Goal: Transaction & Acquisition: Book appointment/travel/reservation

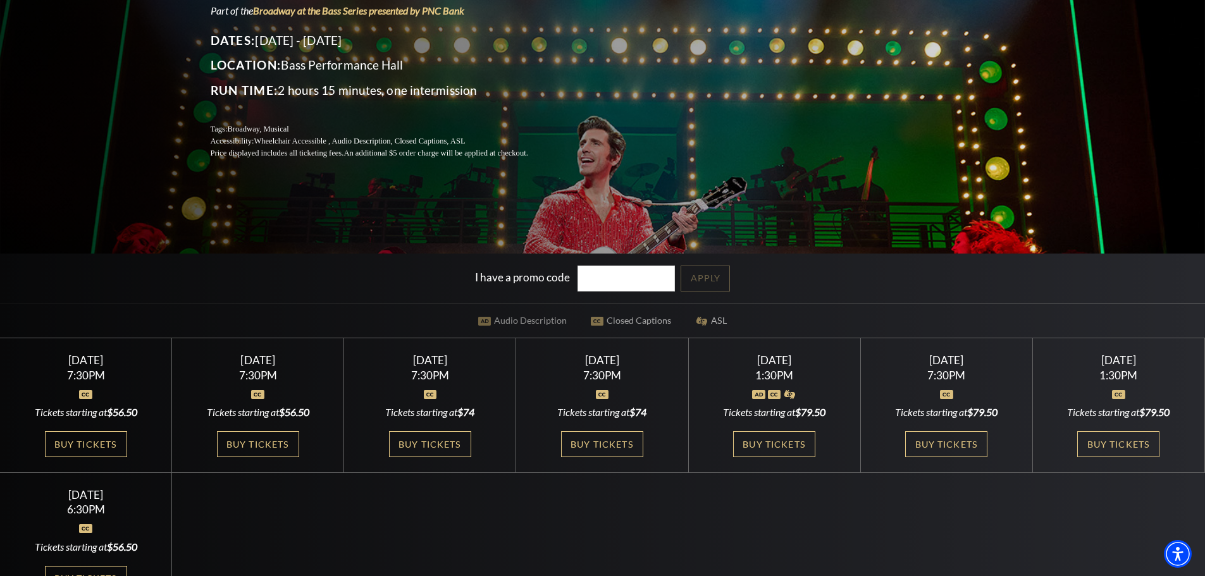
scroll to position [211, 0]
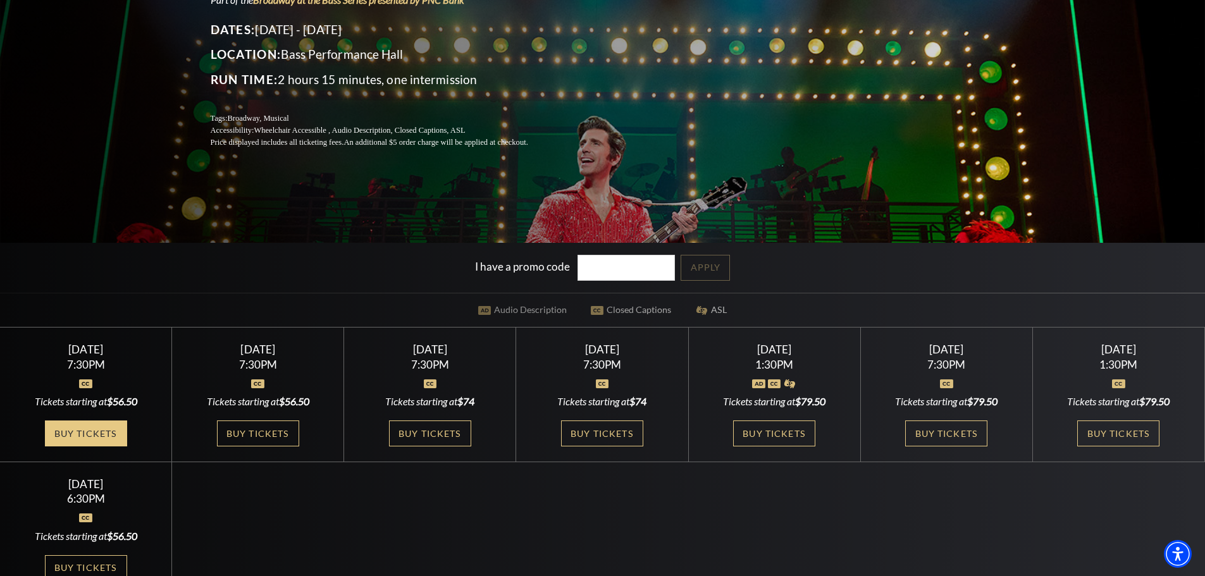
click at [89, 437] on link "Buy Tickets" at bounding box center [86, 434] width 82 height 26
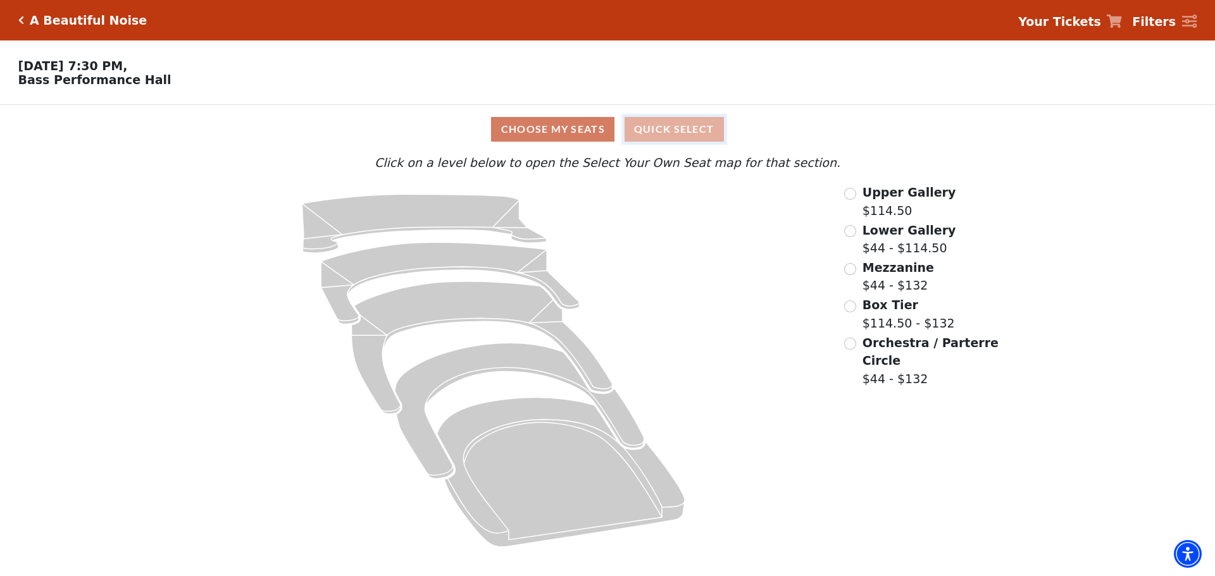
click at [678, 125] on button "Quick Select" at bounding box center [674, 129] width 99 height 25
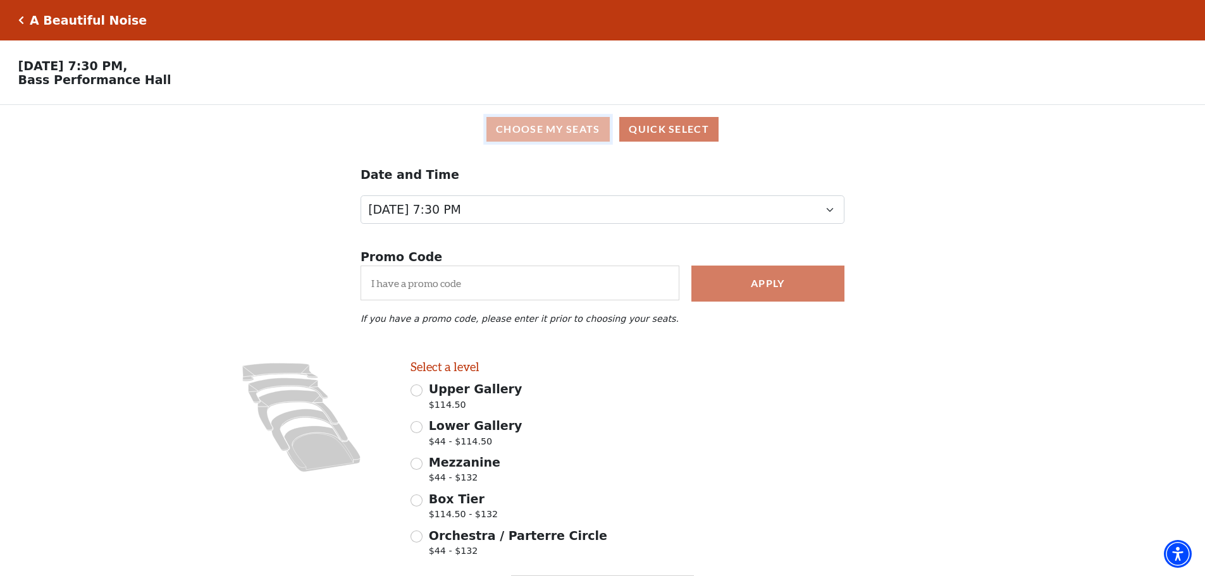
click at [526, 135] on button "Choose My Seats" at bounding box center [548, 129] width 123 height 25
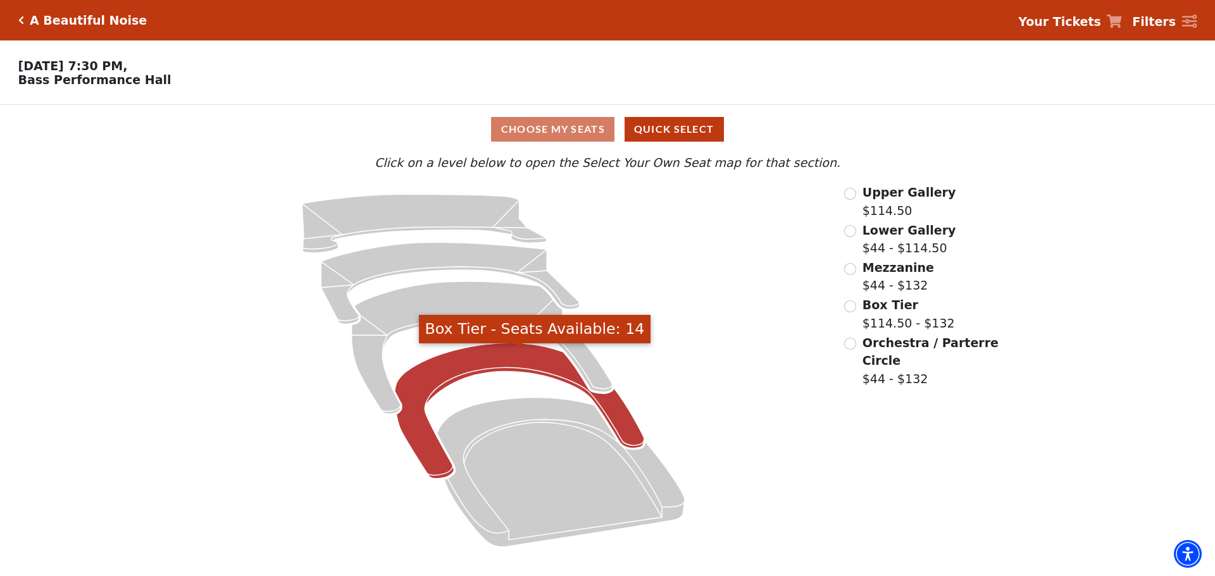
click at [457, 362] on icon "Box Tier - Seats Available: 14" at bounding box center [519, 412] width 249 height 136
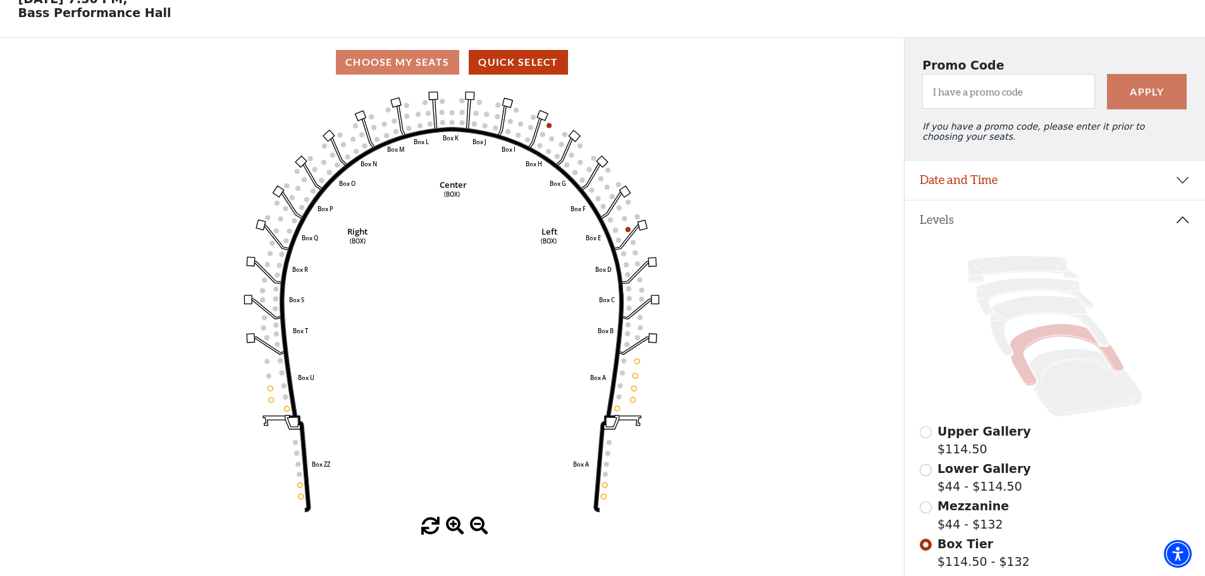
scroll to position [38, 0]
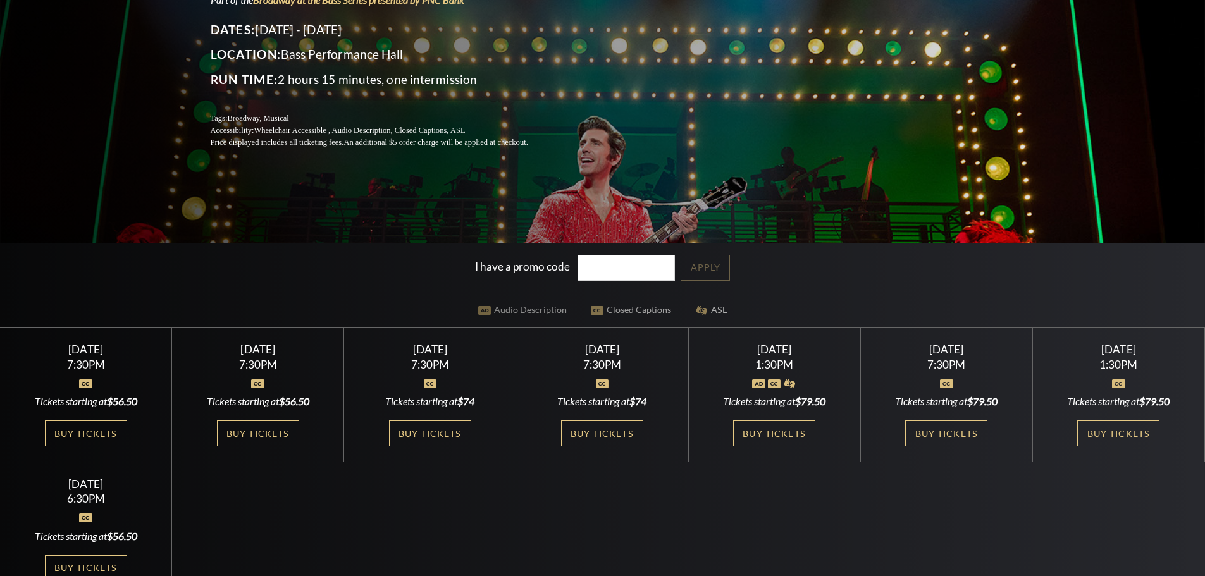
scroll to position [211, 0]
click at [82, 428] on link "Buy Tickets" at bounding box center [86, 434] width 82 height 26
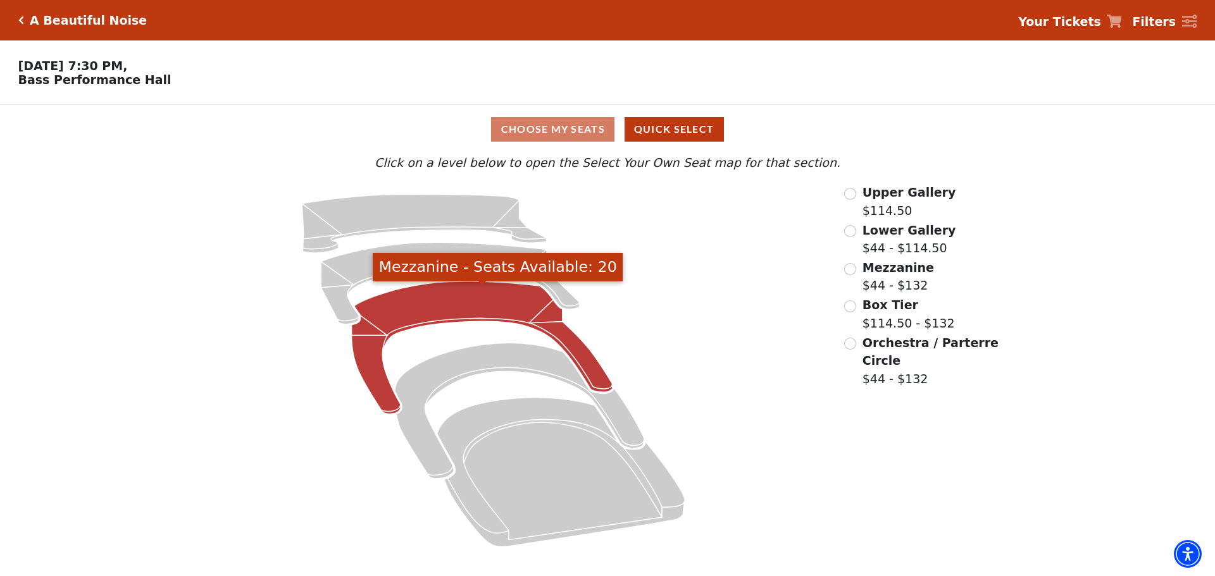
click at [485, 312] on icon "Mezzanine - Seats Available: 20" at bounding box center [482, 348] width 261 height 133
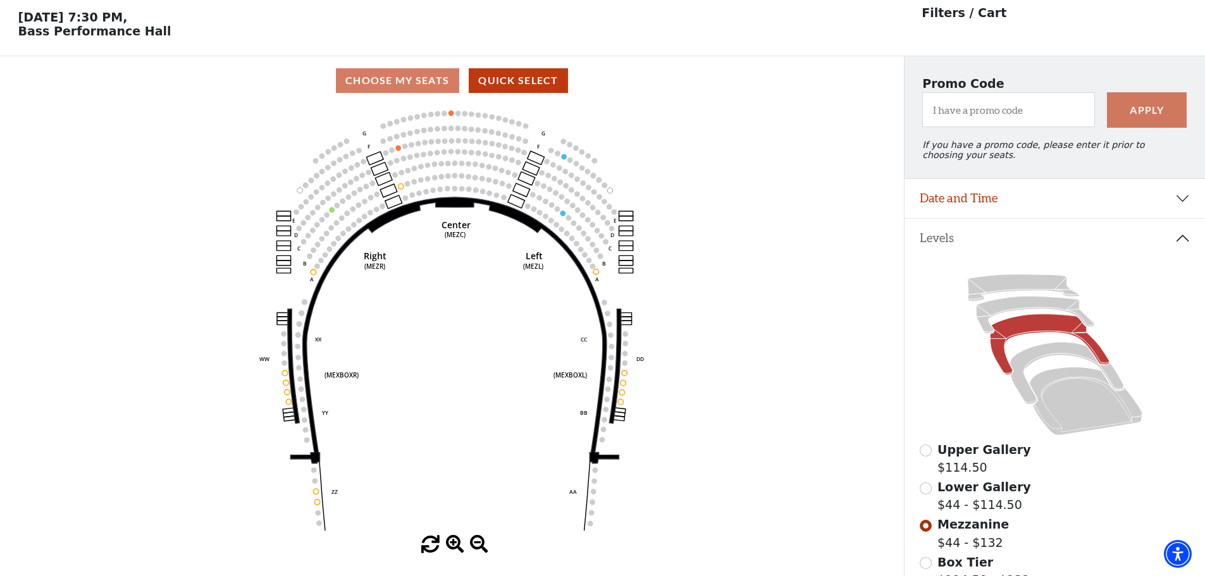
scroll to position [38, 0]
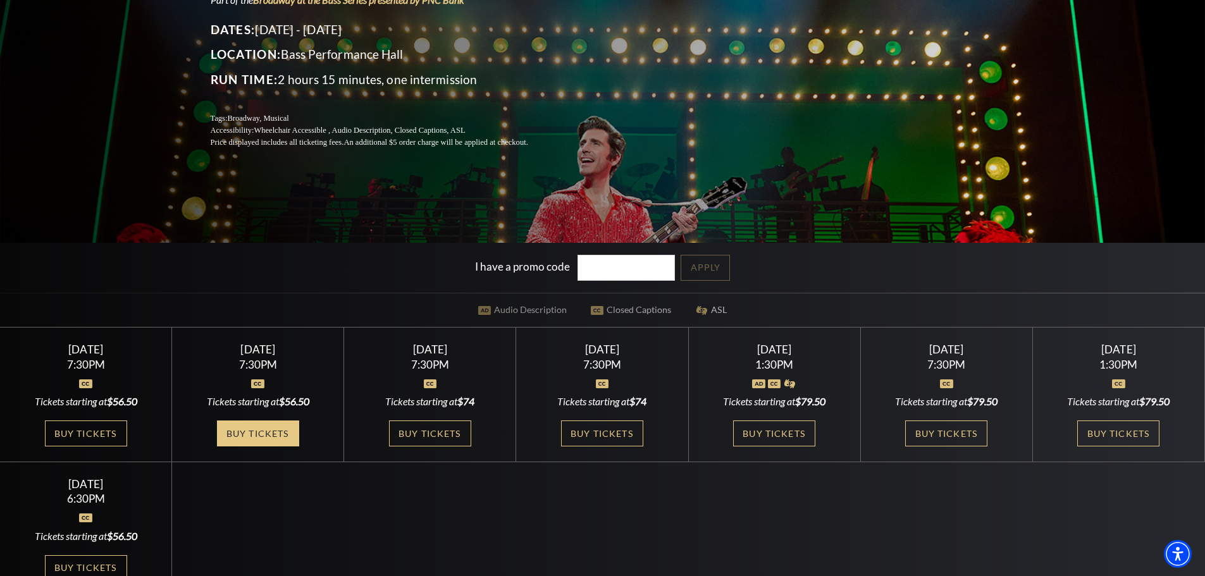
click at [253, 433] on link "Buy Tickets" at bounding box center [258, 434] width 82 height 26
click at [88, 431] on link "Buy Tickets" at bounding box center [86, 434] width 82 height 26
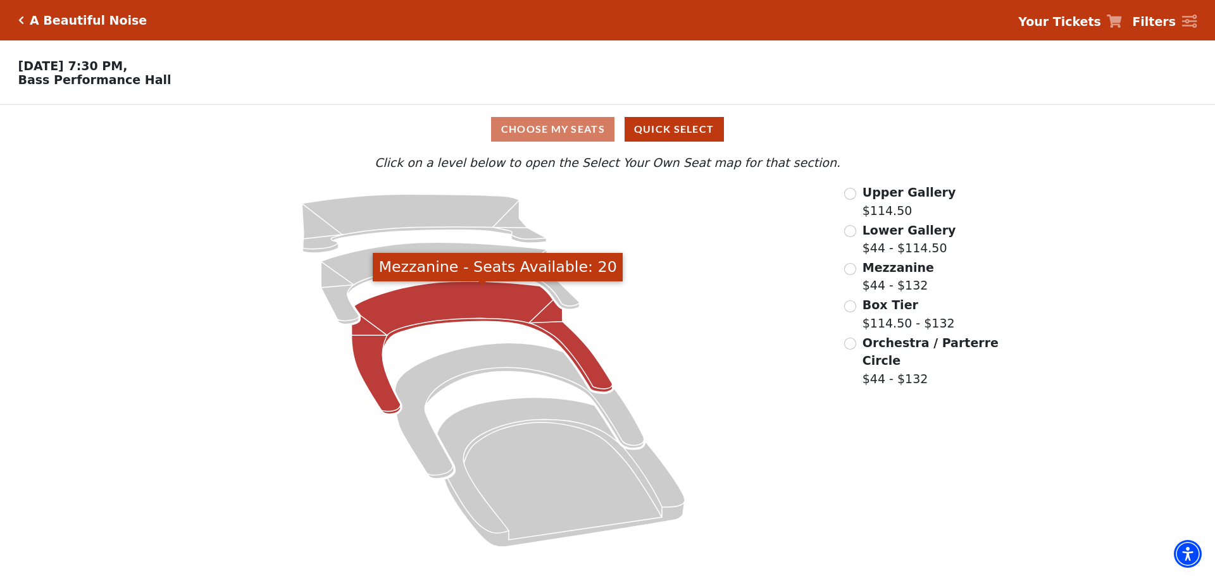
click at [477, 301] on icon "Mezzanine - Seats Available: 20" at bounding box center [482, 348] width 261 height 133
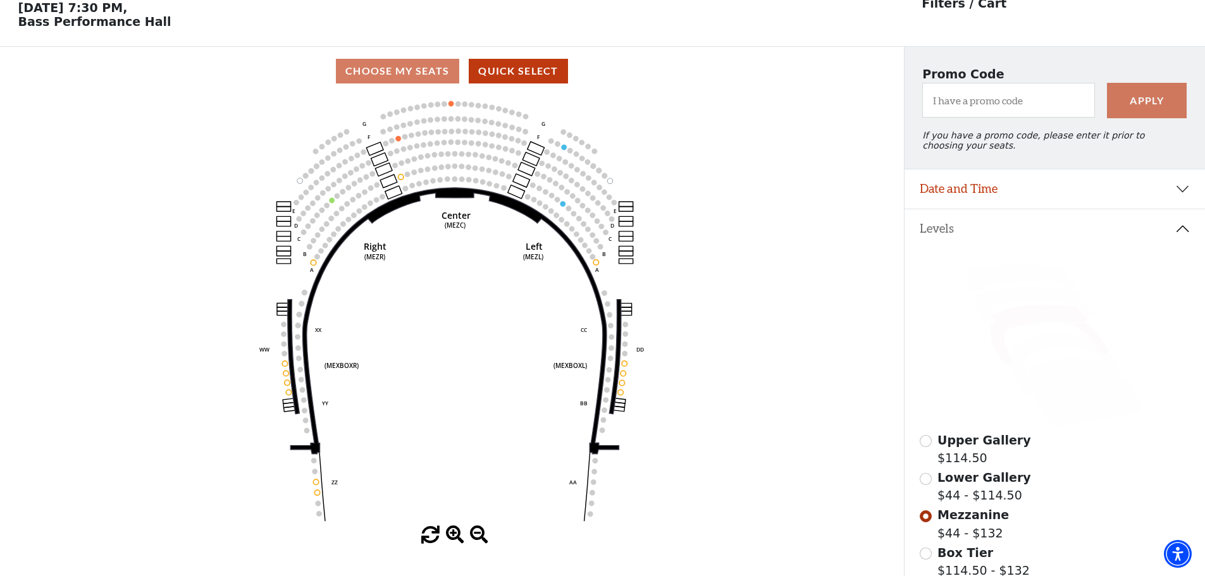
scroll to position [59, 0]
click at [982, 484] on span "Lower Gallery" at bounding box center [985, 477] width 94 height 14
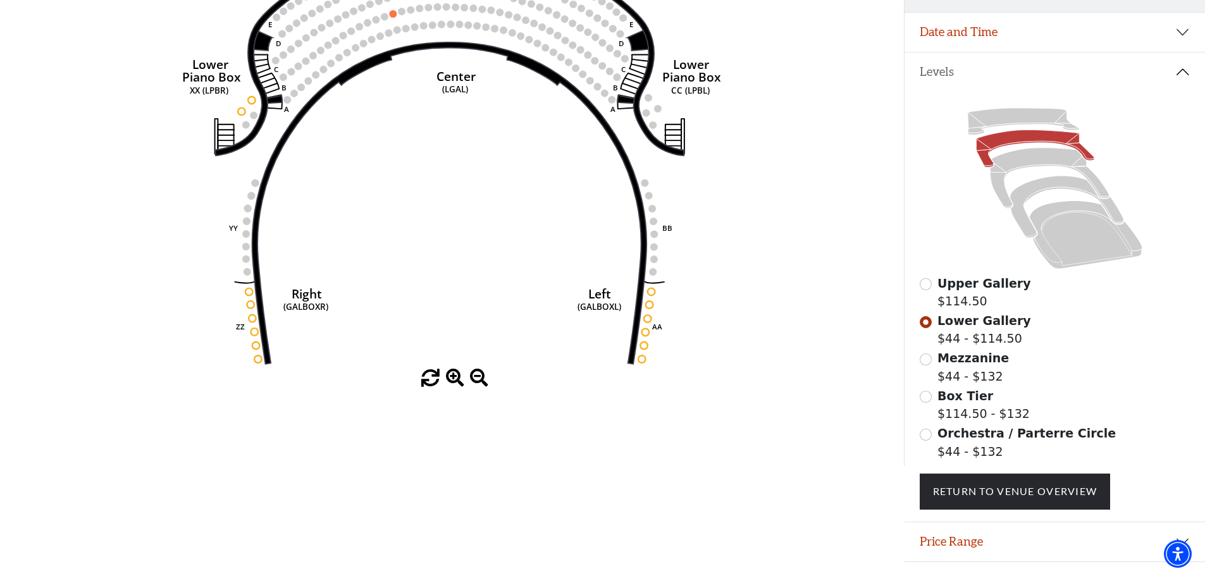
scroll to position [249, 0]
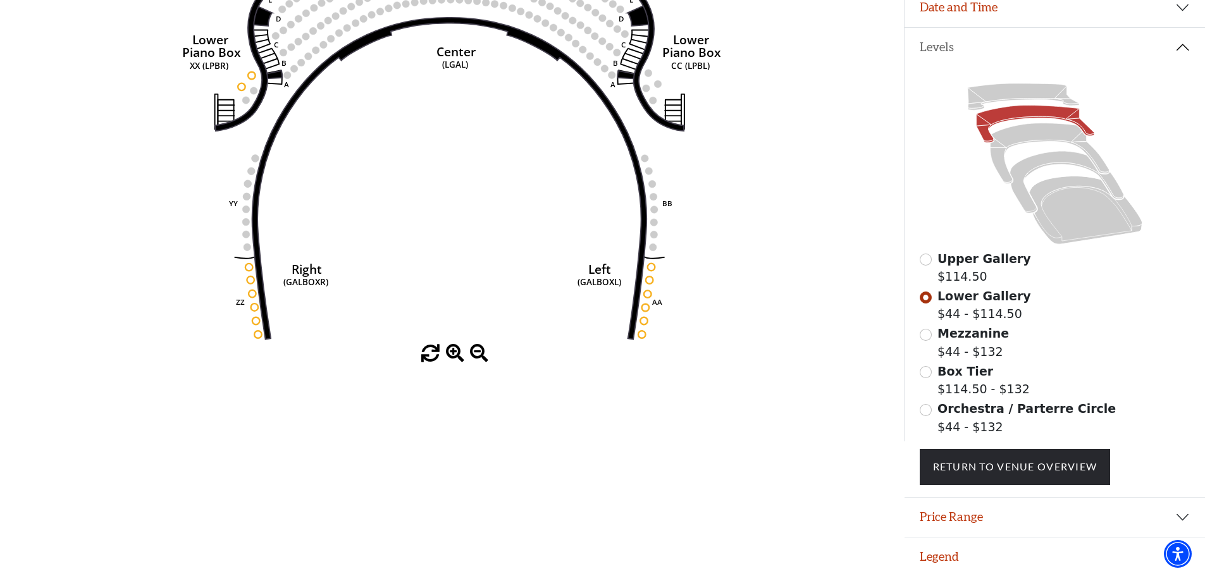
click at [952, 408] on span "Orchestra / Parterre Circle" at bounding box center [1027, 409] width 178 height 14
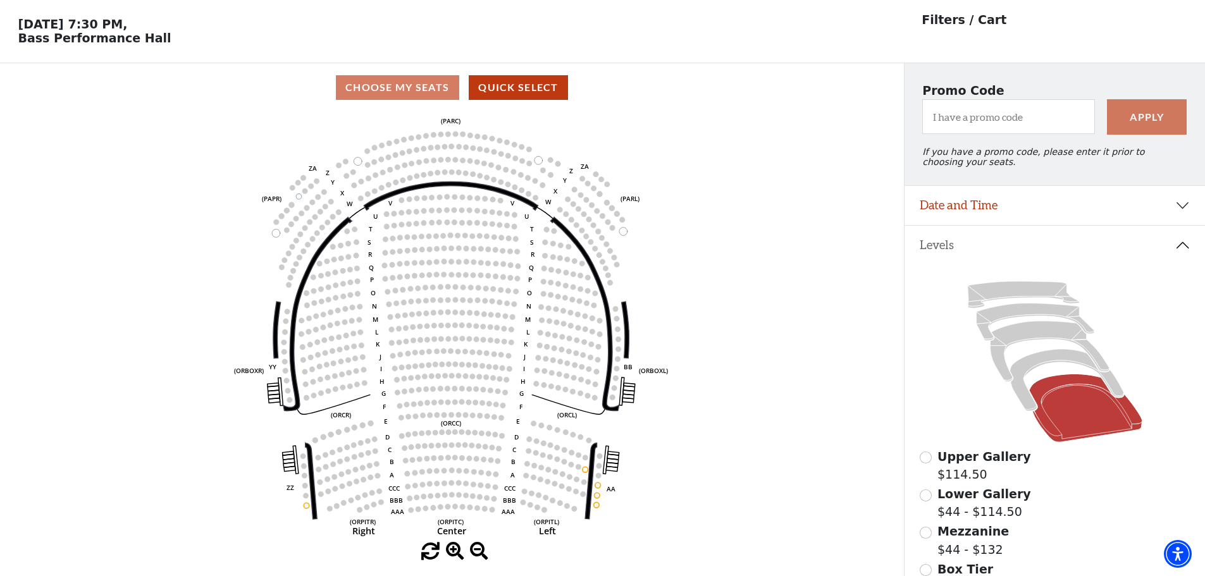
scroll to position [38, 0]
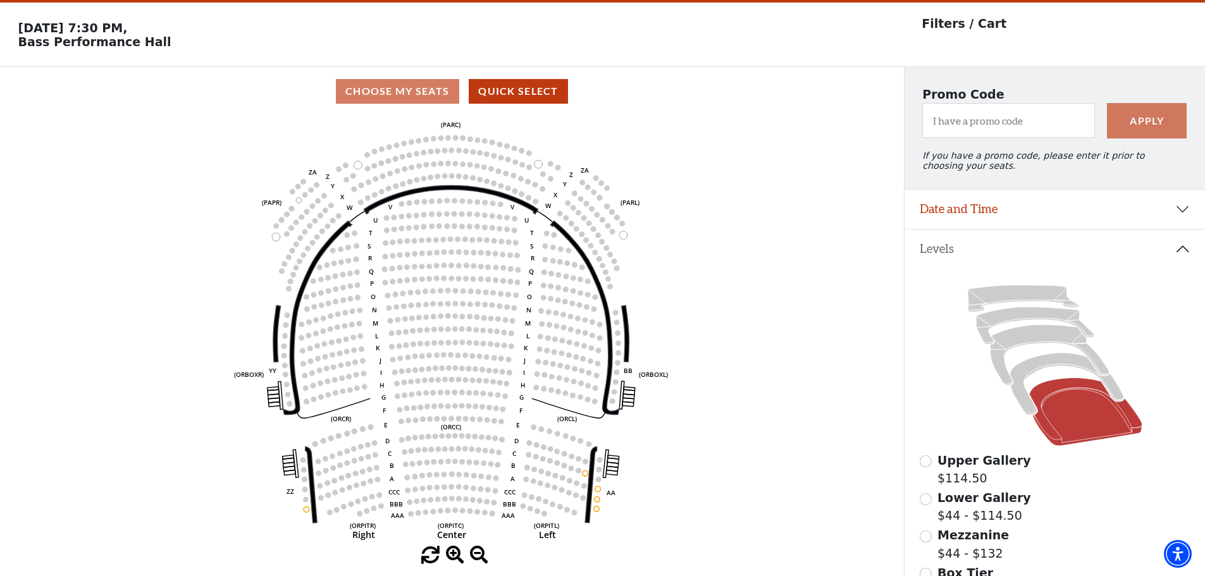
click at [959, 468] on span "Upper Gallery" at bounding box center [985, 461] width 94 height 14
